Goal: Information Seeking & Learning: Learn about a topic

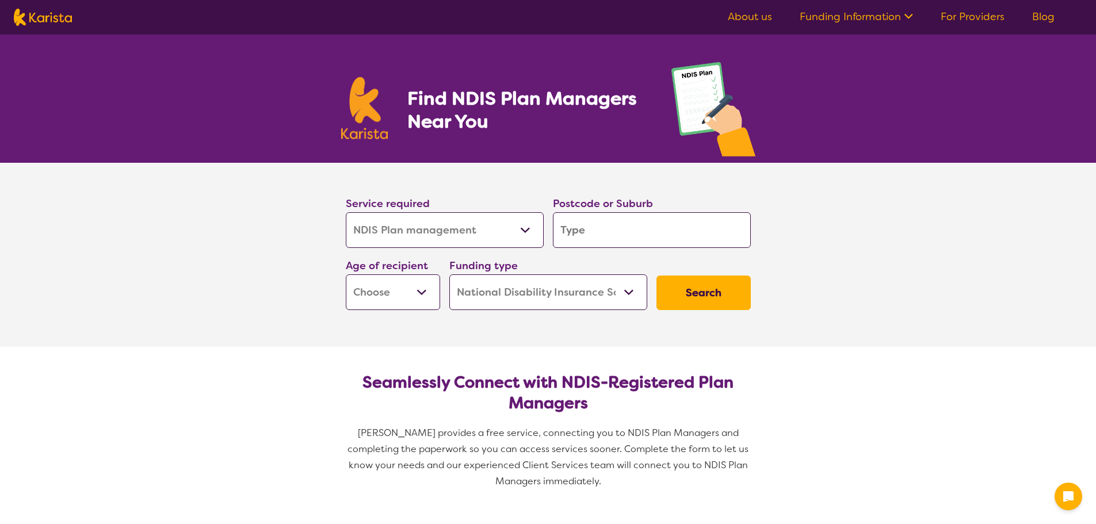
select select "NDIS Plan management"
select select "NDIS"
select select "NDIS Plan management"
select select "NDIS"
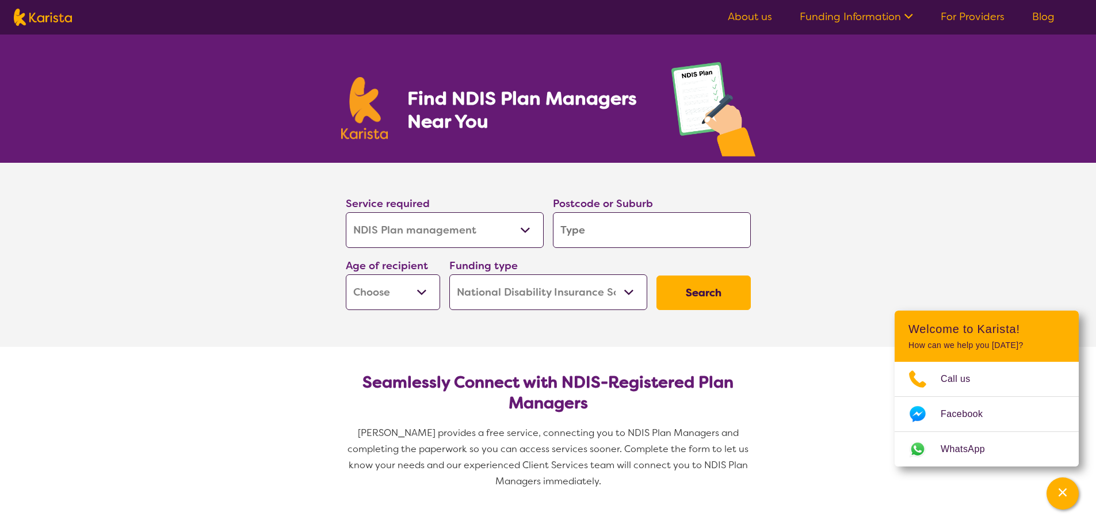
click at [594, 231] on input "search" at bounding box center [652, 230] width 198 height 36
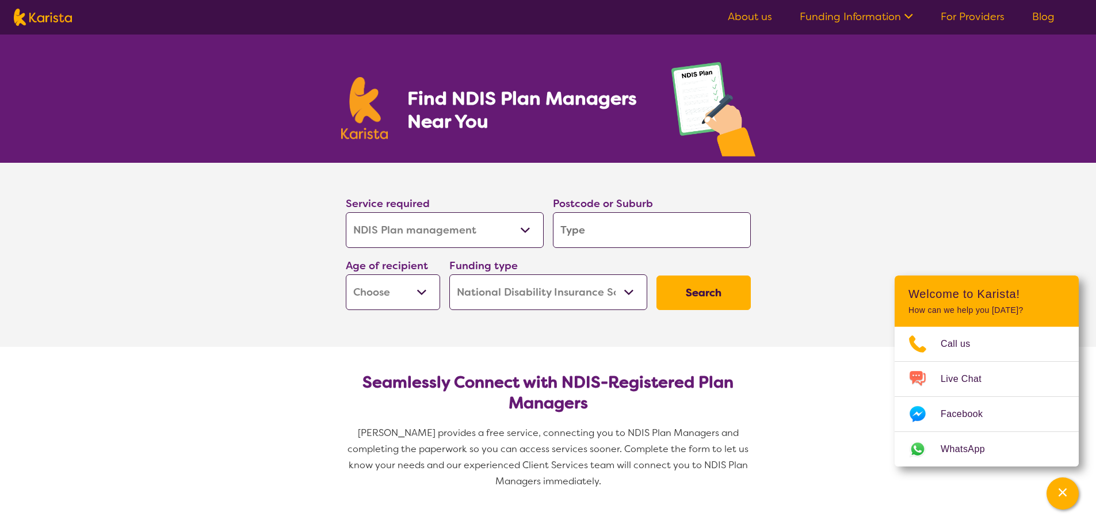
click at [600, 234] on input "search" at bounding box center [652, 230] width 198 height 36
type input "3215"
click at [420, 288] on select "Early Childhood - 0 to 9 Child - 10 to 11 Adolescent - 12 to 17 Adult - 18 to 6…" at bounding box center [393, 292] width 94 height 36
select select "AD"
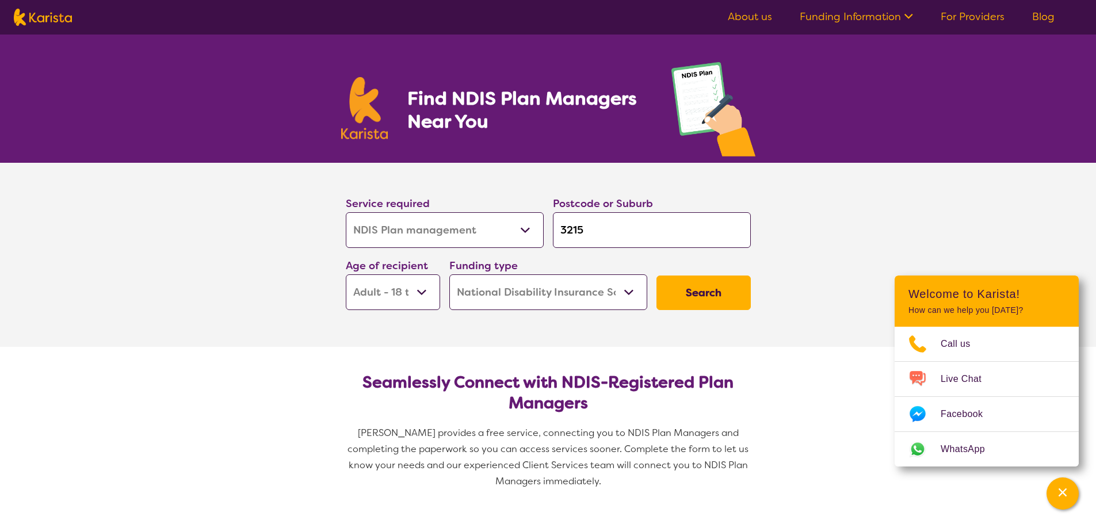
click at [346, 274] on select "Early Childhood - 0 to 9 Child - 10 to 11 Adolescent - 12 to 17 Adult - 18 to 6…" at bounding box center [393, 292] width 94 height 36
select select "AD"
click at [705, 293] on button "Search" at bounding box center [704, 293] width 94 height 35
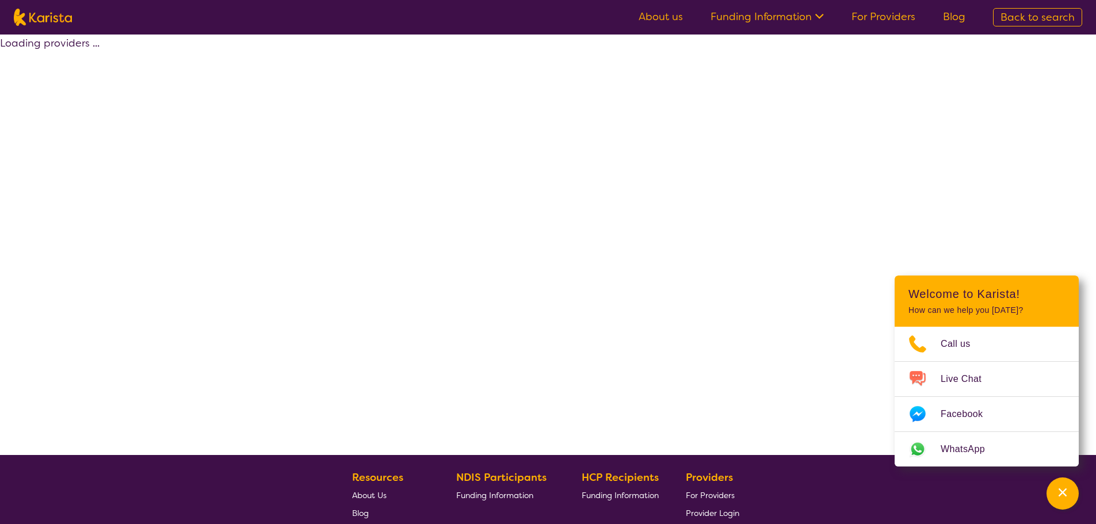
select select "by_score"
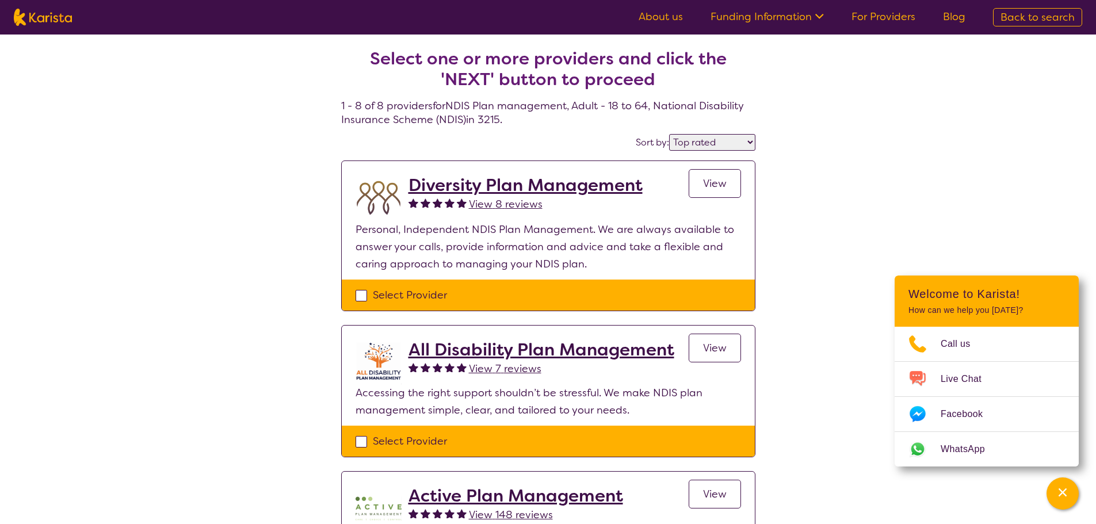
click at [504, 188] on h2 "Diversity Plan Management" at bounding box center [526, 185] width 234 height 21
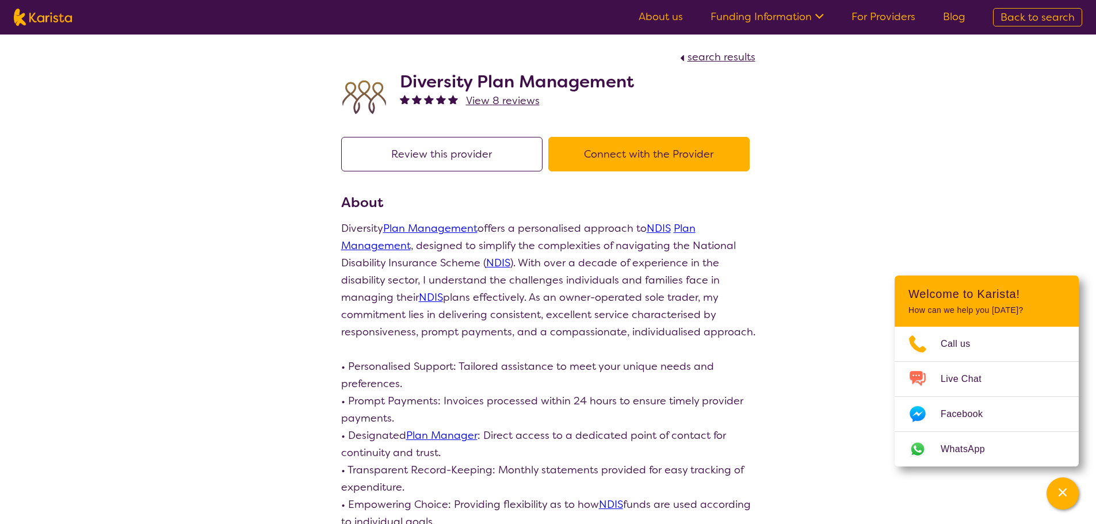
click at [643, 90] on div "Diversity Plan Management View 8 reviews" at bounding box center [548, 95] width 414 height 58
drag, startPoint x: 632, startPoint y: 80, endPoint x: 396, endPoint y: 81, distance: 235.9
click at [396, 81] on div "Diversity Plan Management View 8 reviews" at bounding box center [548, 95] width 414 height 58
copy h2 "Diversity Plan Management"
select select "by_score"
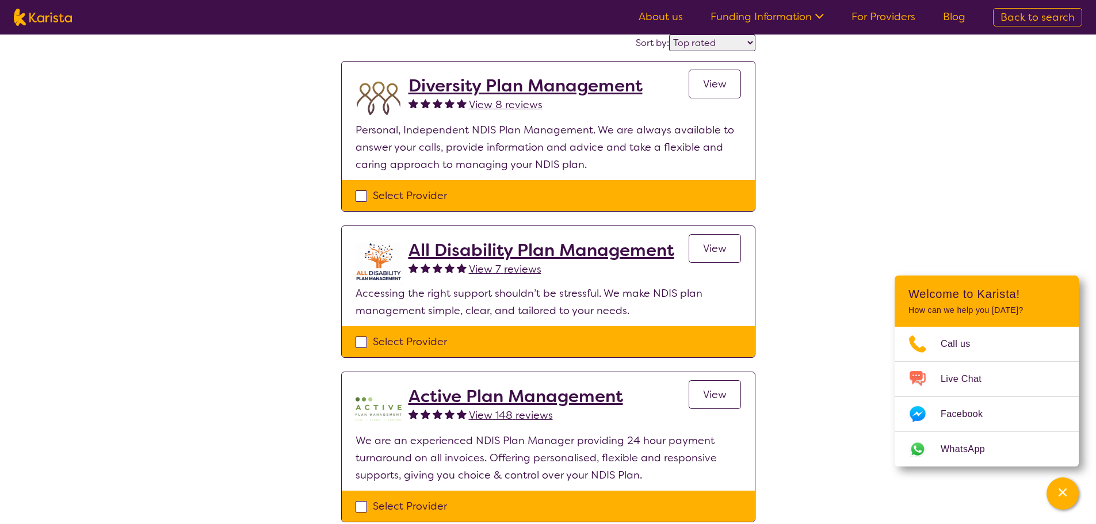
scroll to position [115, 0]
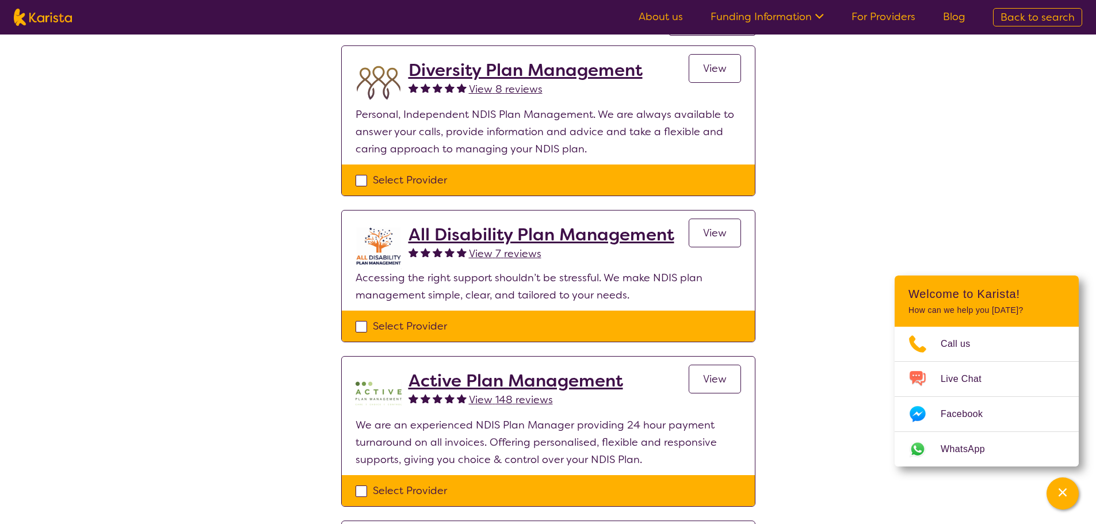
click at [472, 234] on h2 "All Disability Plan Management" at bounding box center [542, 234] width 266 height 21
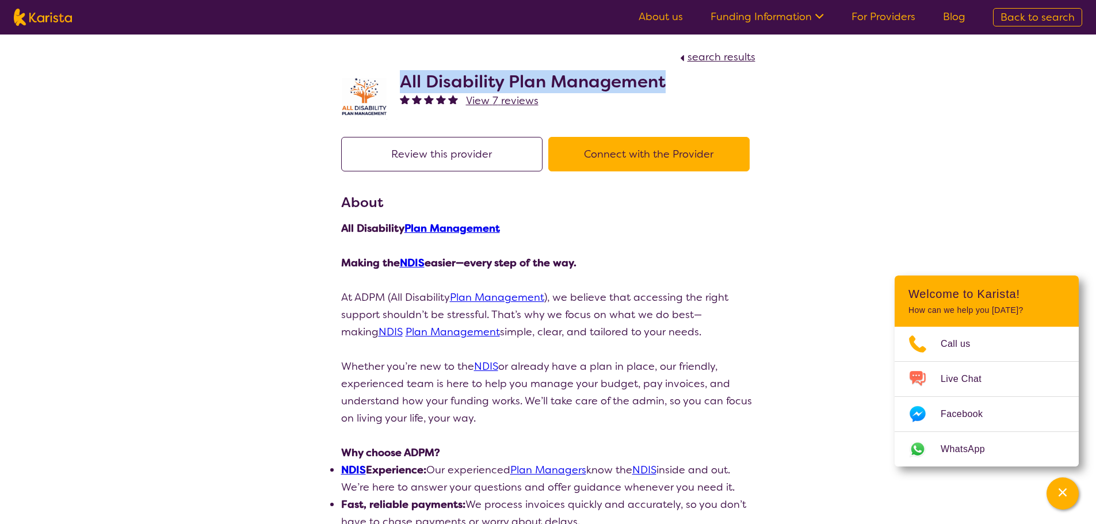
drag, startPoint x: 676, startPoint y: 82, endPoint x: 398, endPoint y: 83, distance: 277.9
click at [398, 83] on div "All Disability Plan Management View 7 reviews" at bounding box center [548, 95] width 414 height 58
copy h2 "All Disability Plan Management"
select select "by_score"
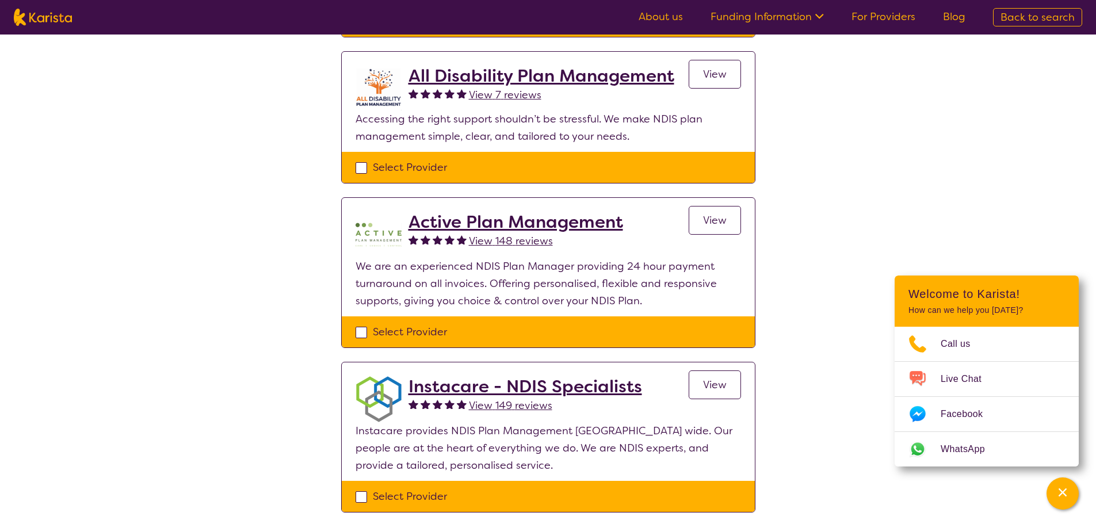
scroll to position [288, 0]
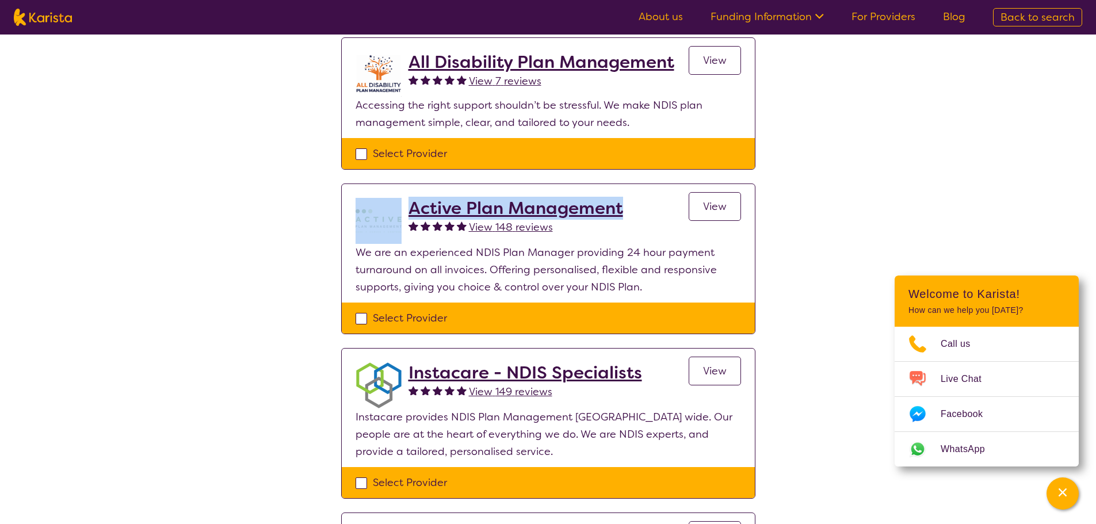
drag, startPoint x: 635, startPoint y: 209, endPoint x: 400, endPoint y: 216, distance: 234.9
click at [400, 216] on div "Active Plan Management View 148 reviews View" at bounding box center [549, 221] width 386 height 46
copy div "Active Plan Management"
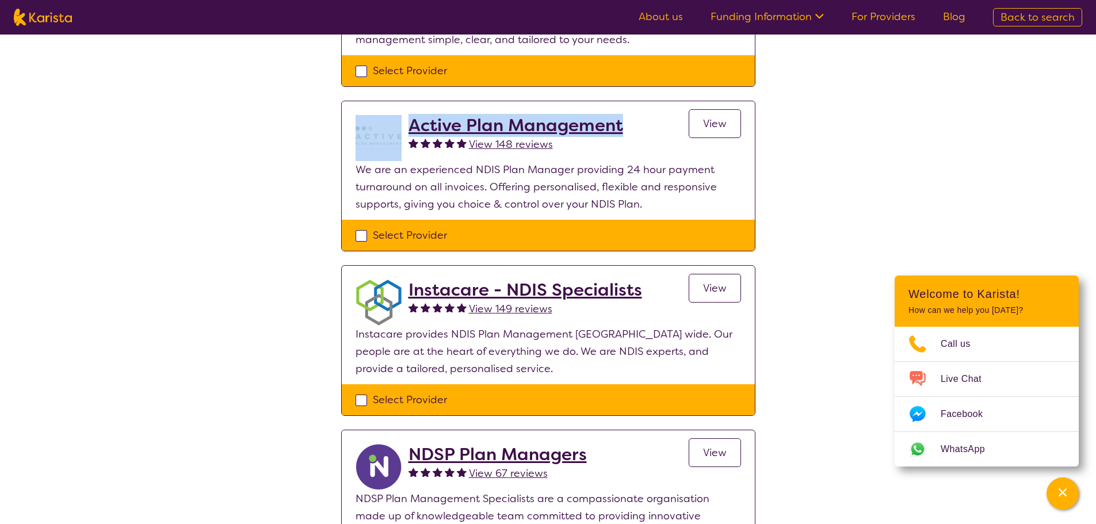
scroll to position [403, 0]
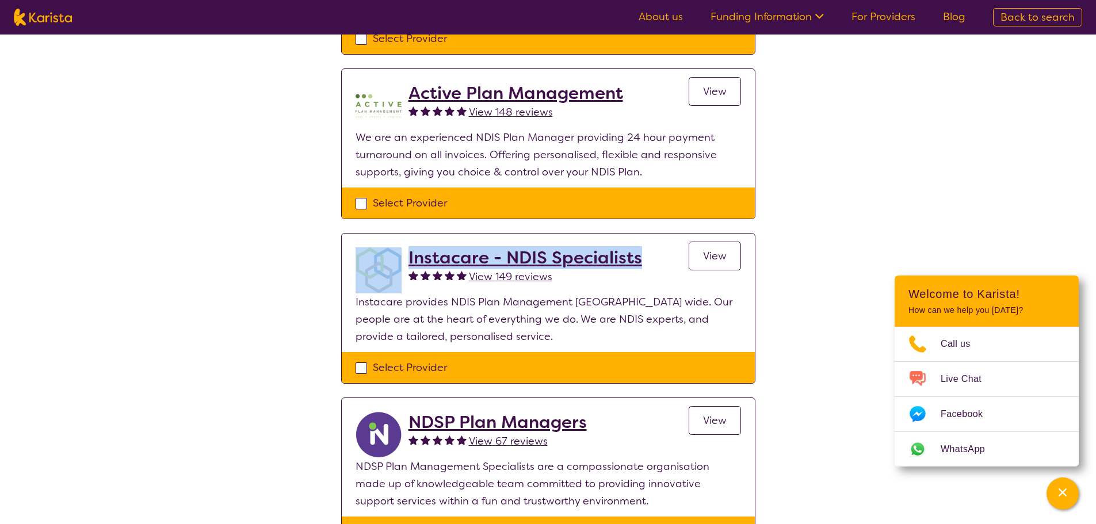
drag, startPoint x: 642, startPoint y: 261, endPoint x: 410, endPoint y: 259, distance: 231.9
click at [400, 268] on div "Instacare - NDIS Specialists View 149 reviews View" at bounding box center [549, 270] width 386 height 46
copy div "Instacare - NDIS Specialists"
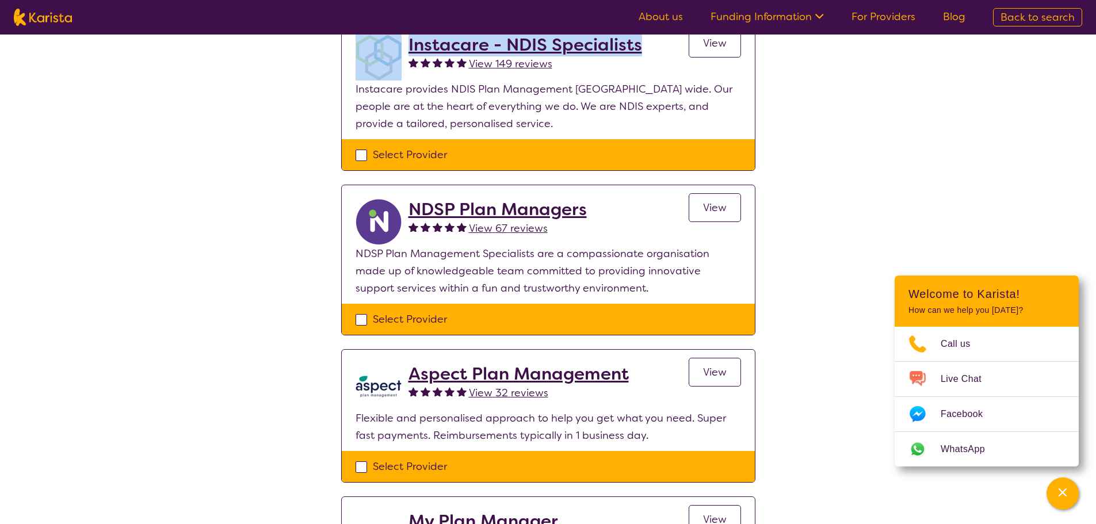
scroll to position [691, 0]
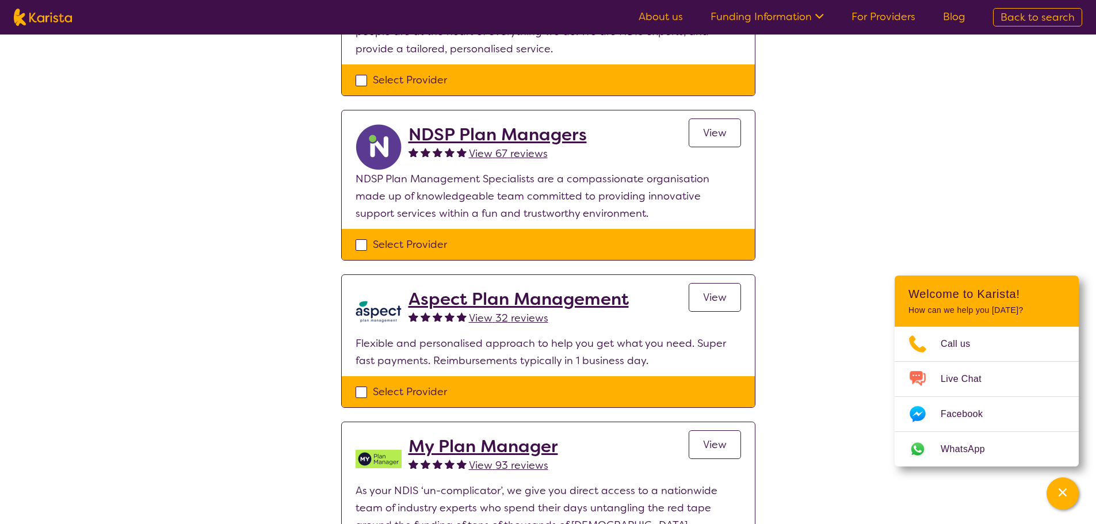
click at [609, 134] on div "NDSP Plan Managers View 67 reviews View" at bounding box center [575, 147] width 333 height 46
drag, startPoint x: 595, startPoint y: 137, endPoint x: 408, endPoint y: 137, distance: 187.0
click at [409, 137] on div "NDSP Plan Managers View 67 reviews View" at bounding box center [575, 147] width 333 height 46
copy h2 "NDSP Plan Managers"
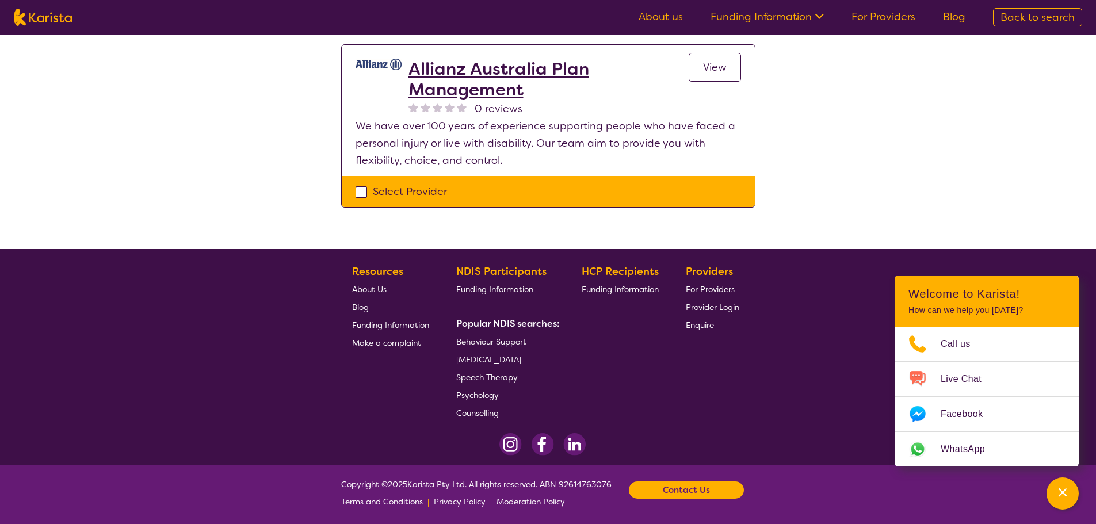
scroll to position [1235, 0]
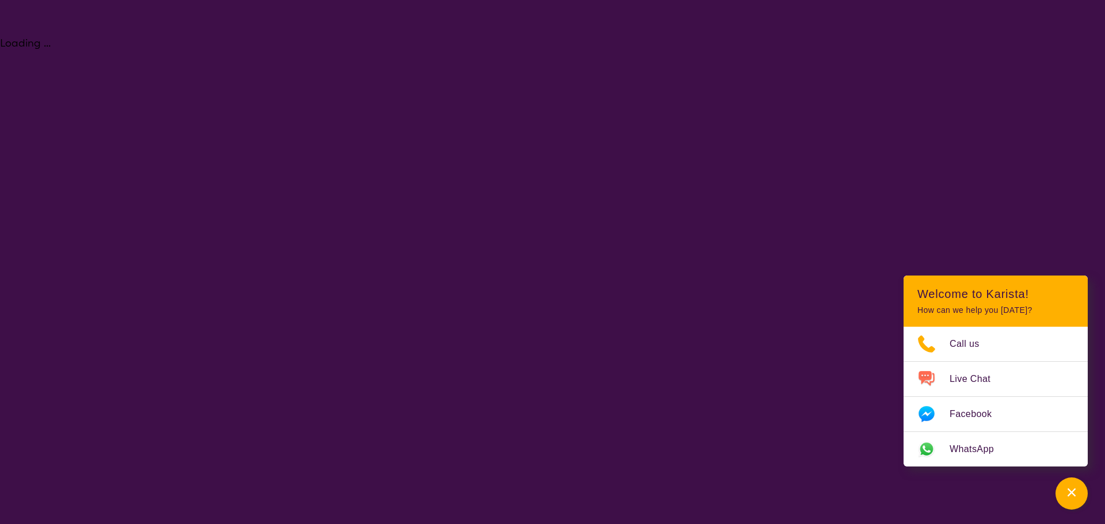
select select "NDIS Plan management"
select select "AD"
select select "NDIS"
select select "NDIS Plan management"
select select "AD"
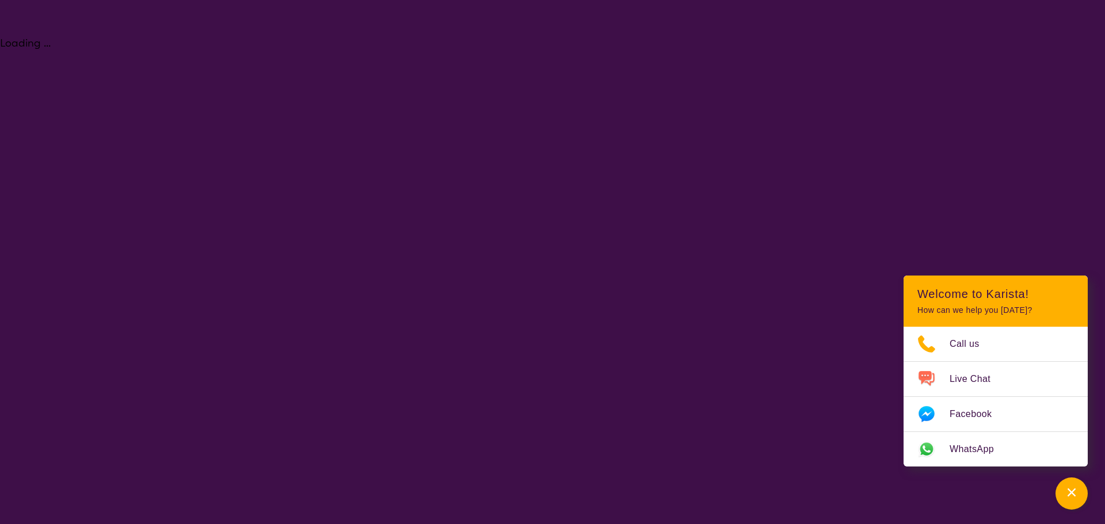
select select "NDIS"
